Goal: Find specific page/section: Find specific page/section

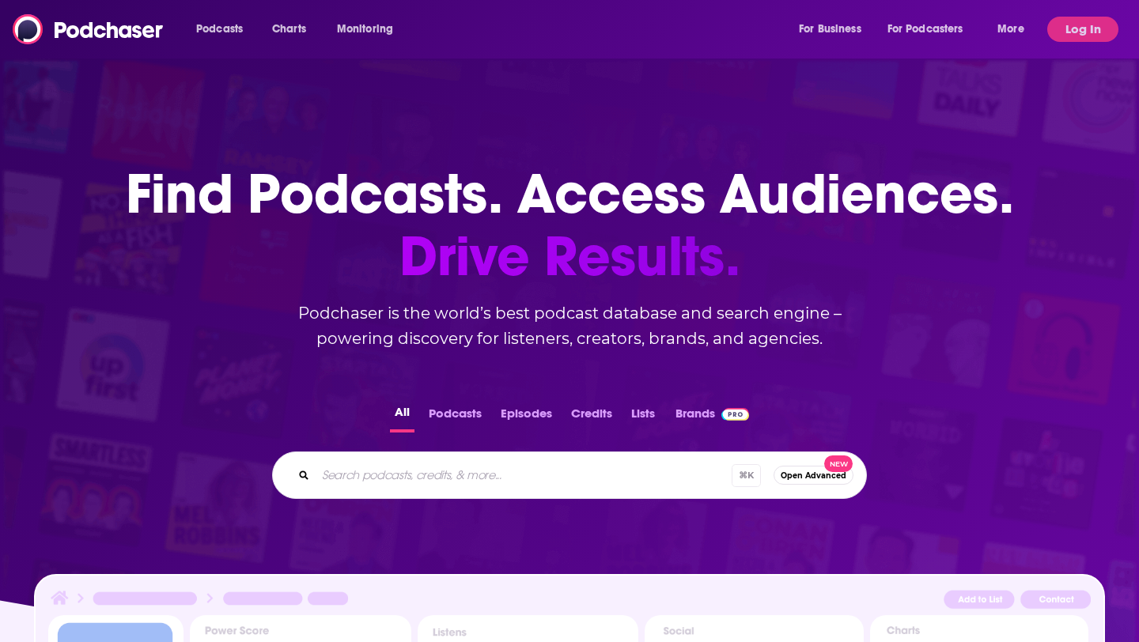
click at [545, 28] on div "Podcasts Charts Monitoring For Business For Podcasters More" at bounding box center [612, 29] width 854 height 25
click at [1071, 28] on button "Log In" at bounding box center [1082, 29] width 71 height 25
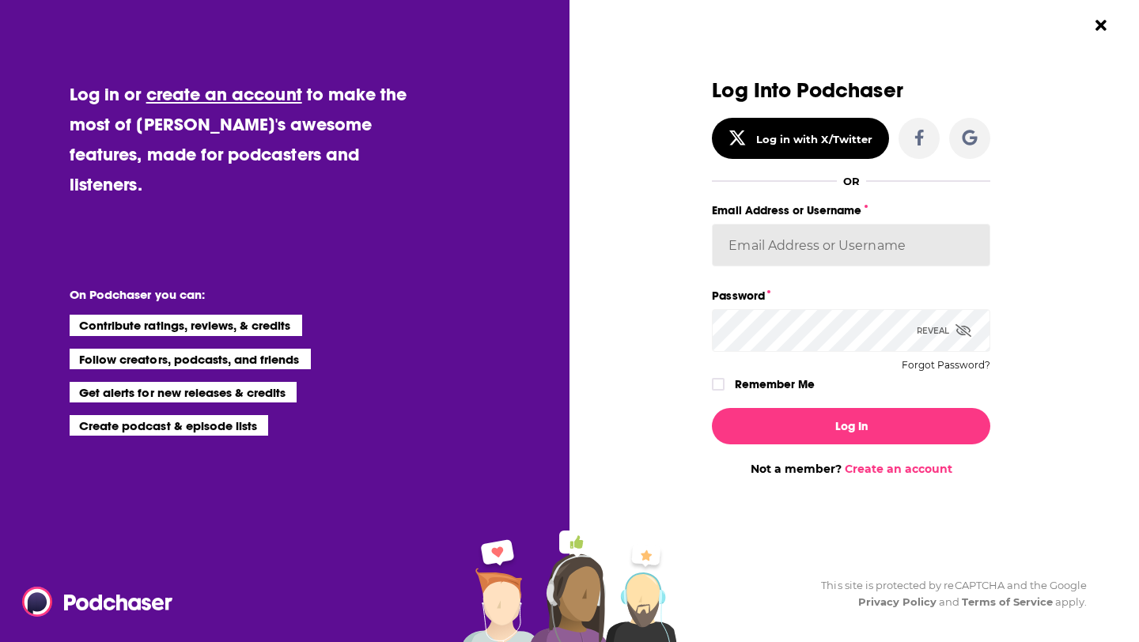
type input "AzionePR"
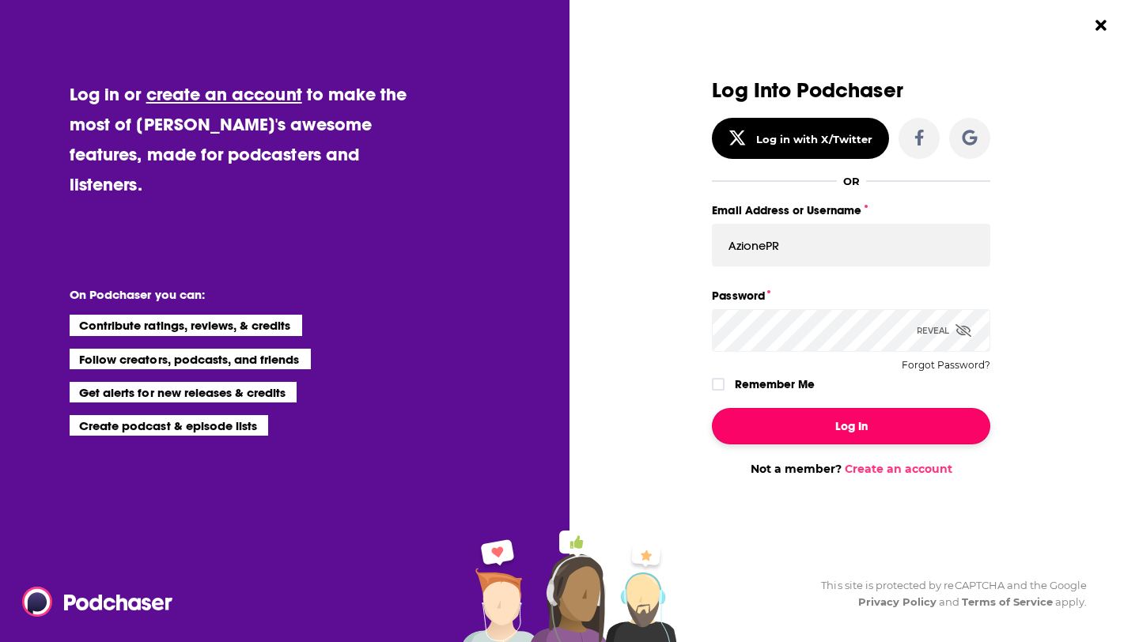
click at [848, 430] on button "Log In" at bounding box center [851, 426] width 278 height 36
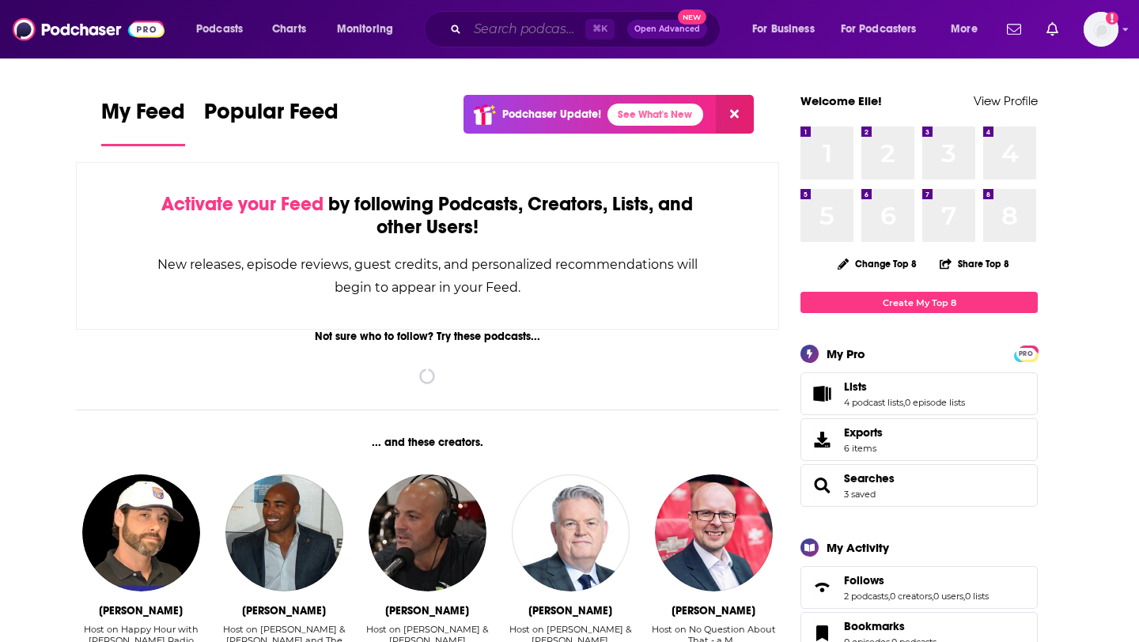
click at [522, 25] on input "Search podcasts, credits, & more..." at bounding box center [526, 29] width 118 height 25
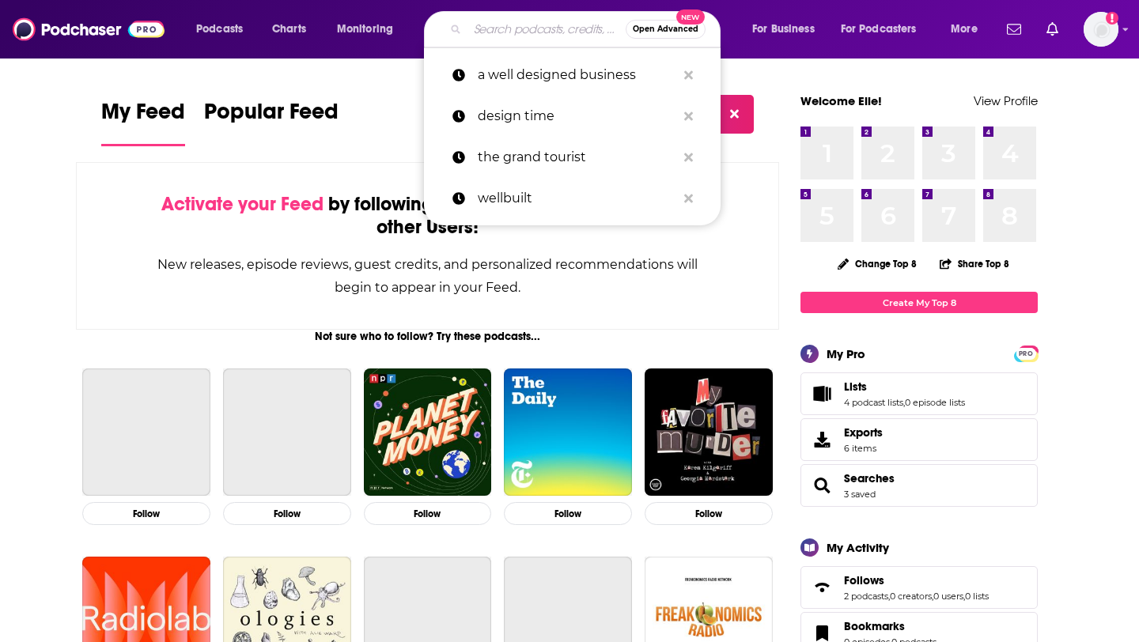
paste input "The Aesthetic & Wellness Edge"
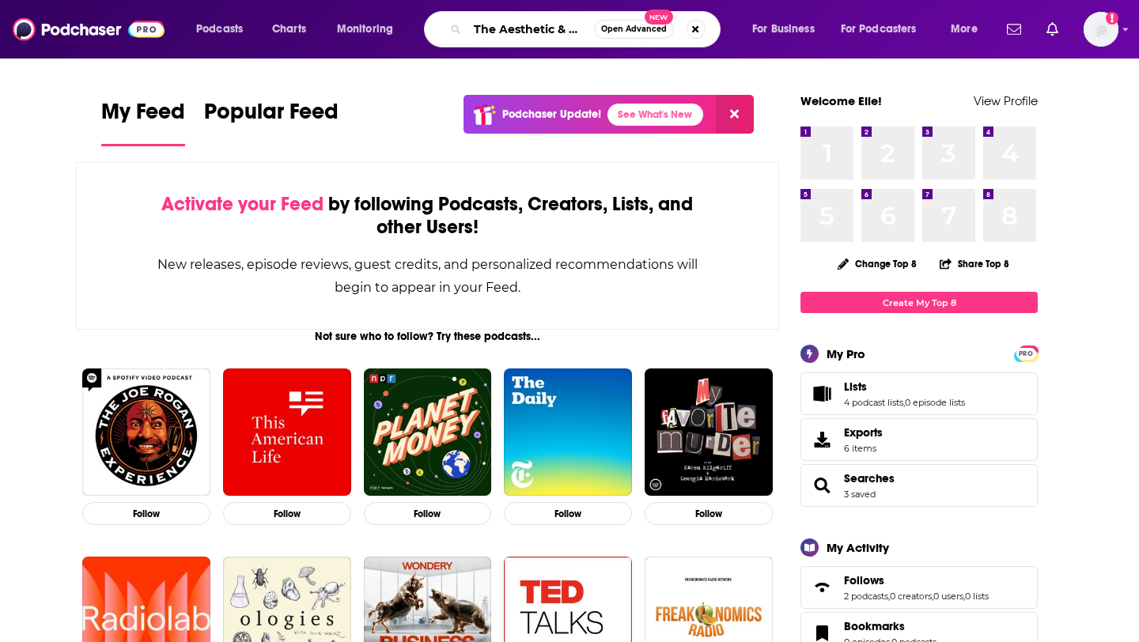
scroll to position [0, 67]
type input "The Aesthetic & Wellness Edge"
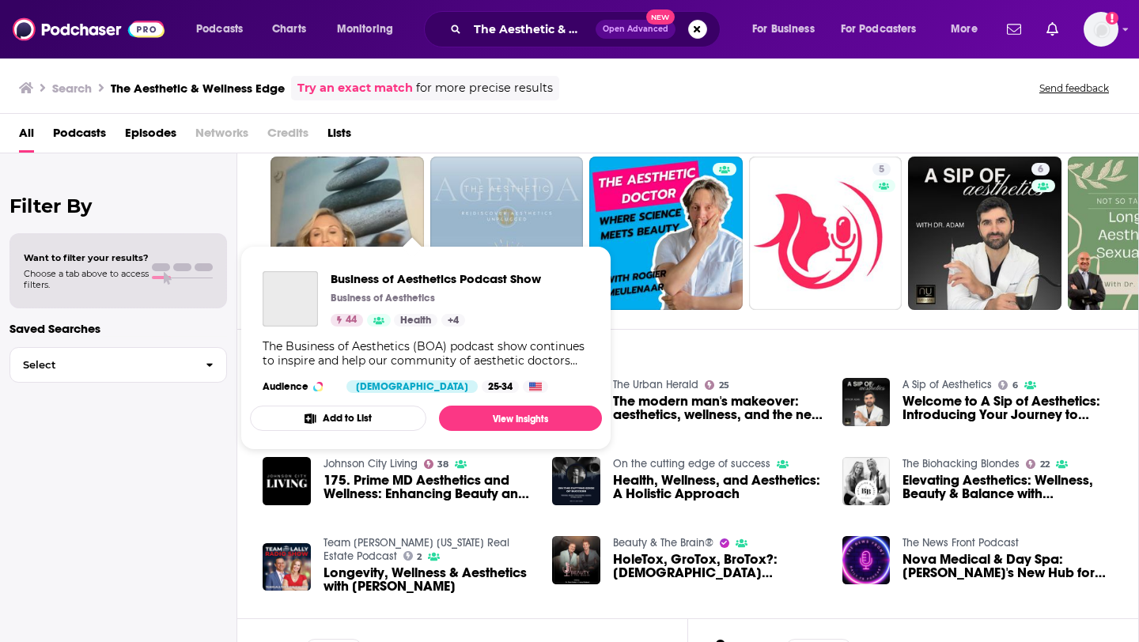
scroll to position [206, 0]
